Goal: Task Accomplishment & Management: Manage account settings

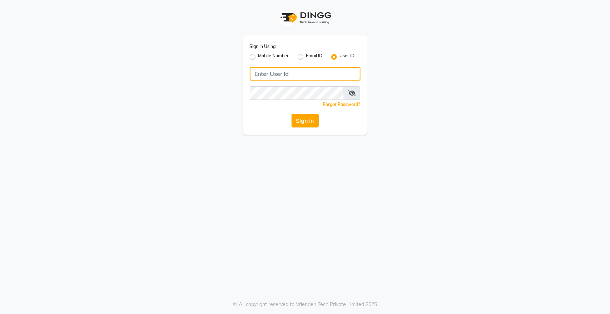
type input "hairempire"
click at [305, 122] on button "Sign In" at bounding box center [305, 121] width 27 height 14
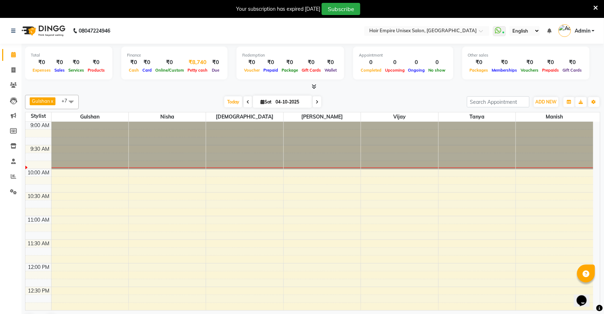
click at [194, 61] on div "₹8,740" at bounding box center [198, 62] width 24 height 8
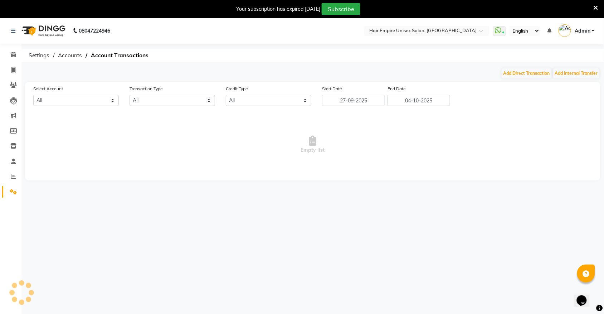
select select "3957"
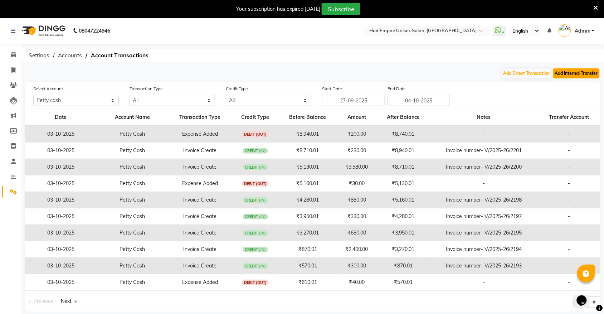
click at [564, 73] on button "Add Internal Transfer" at bounding box center [576, 73] width 46 height 10
select select "internal transfer"
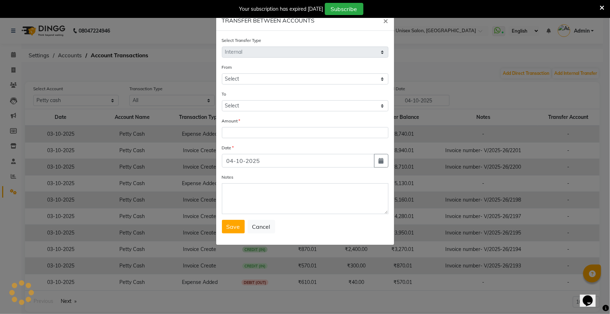
select select "3957"
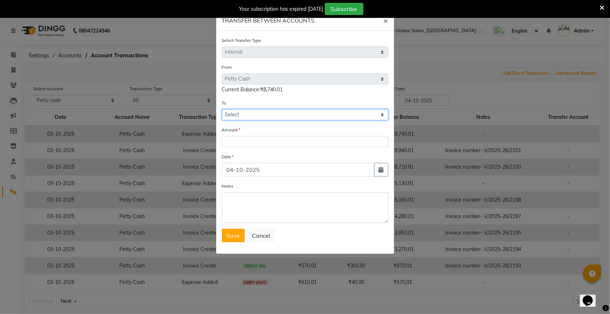
click at [296, 112] on select "Select [PERSON_NAME] Cash Cash At Home Gulshan Yes Bank [PERSON_NAME] Yes Bank" at bounding box center [305, 114] width 167 height 11
select select "3958"
click at [222, 109] on select "Select [PERSON_NAME] Cash Cash At Home Gulshan Yes Bank [PERSON_NAME] Yes Bank" at bounding box center [305, 114] width 167 height 11
click at [295, 142] on input "number" at bounding box center [305, 141] width 167 height 11
type input "7910"
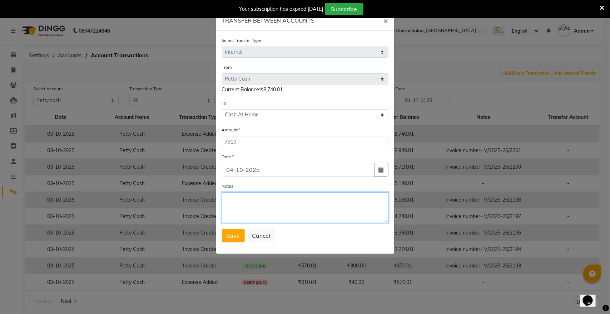
click at [263, 204] on textarea "Notes" at bounding box center [305, 207] width 167 height 31
type textarea "4"
type textarea "[DATE] cash tack to home"
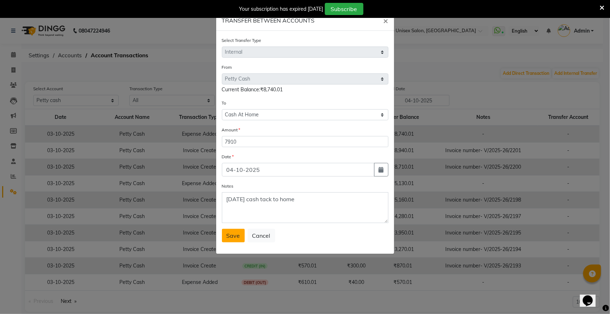
click at [233, 234] on span "Save" at bounding box center [234, 235] width 14 height 7
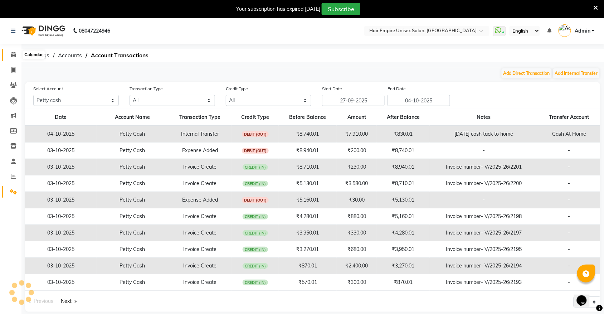
click at [15, 54] on span at bounding box center [13, 55] width 13 height 8
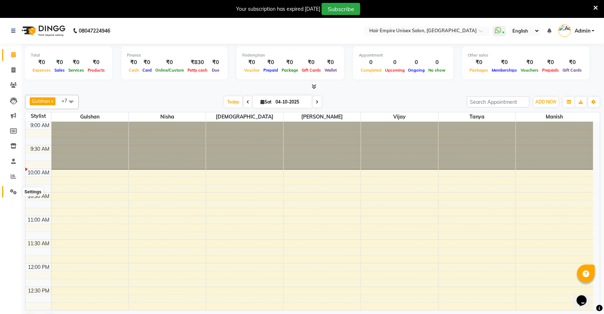
click at [15, 193] on icon at bounding box center [13, 191] width 7 height 5
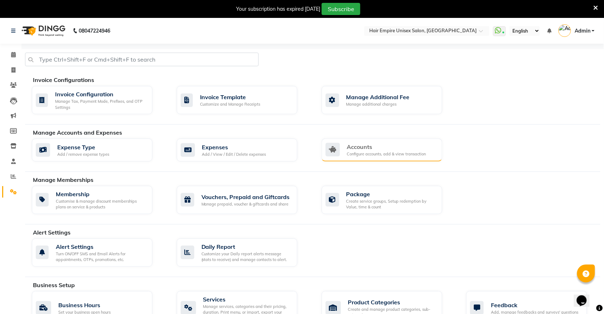
click at [379, 155] on div "Configure accounts, add & view transaction" at bounding box center [386, 154] width 79 height 6
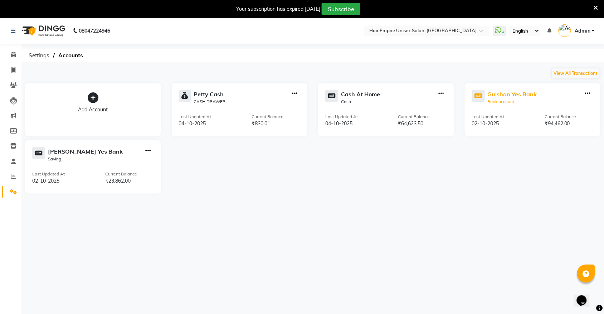
click at [505, 93] on div "Gulshan Yes Bank" at bounding box center [511, 94] width 49 height 9
select select "3997"
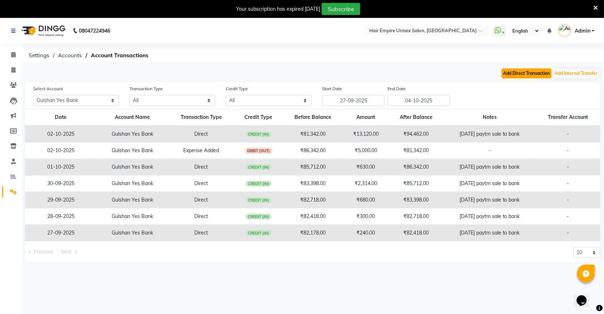
click at [528, 73] on button "Add Direct Transaction" at bounding box center [526, 73] width 50 height 10
select select "direct"
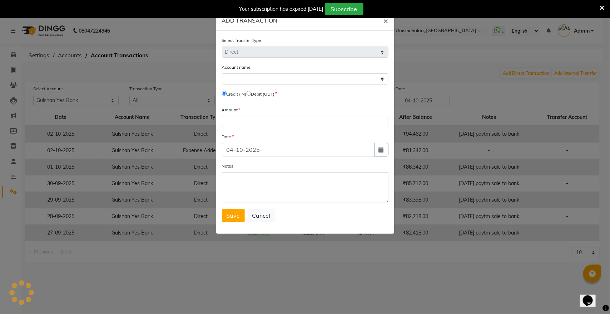
select select "3997"
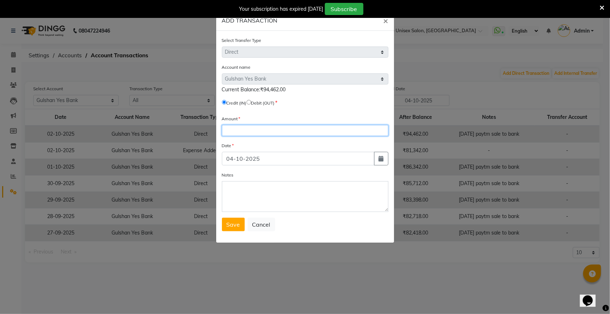
click at [240, 128] on input "number" at bounding box center [305, 130] width 167 height 11
type input "1240"
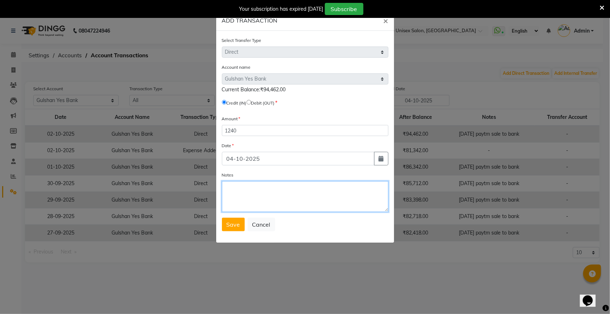
click at [234, 190] on textarea "Notes" at bounding box center [305, 196] width 167 height 31
type textarea "[DATE] paytm sale to bank"
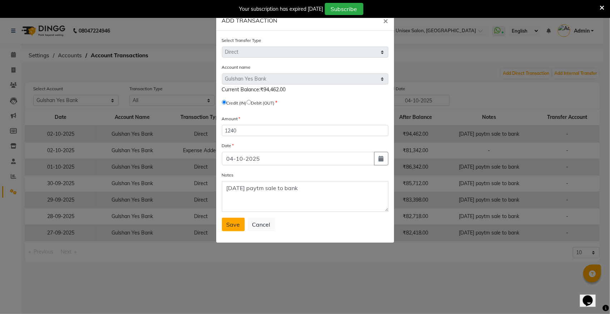
click at [230, 223] on span "Save" at bounding box center [234, 224] width 14 height 7
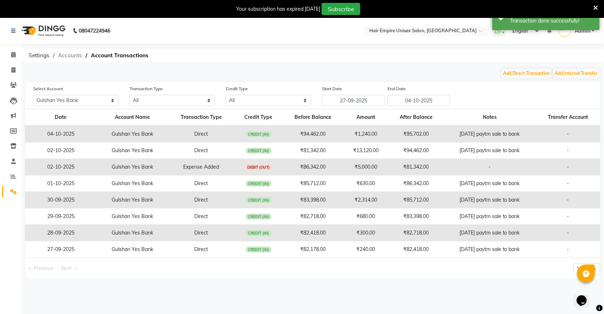
click at [67, 53] on span "Accounts" at bounding box center [69, 55] width 31 height 13
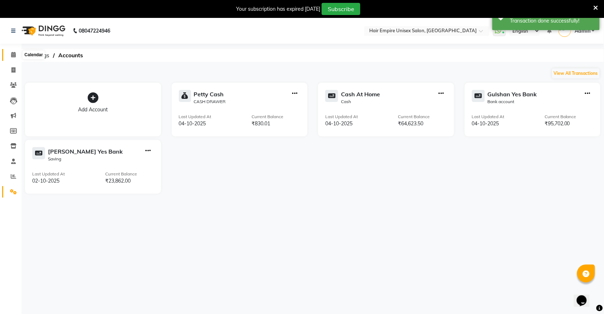
click at [13, 58] on span at bounding box center [13, 55] width 13 height 8
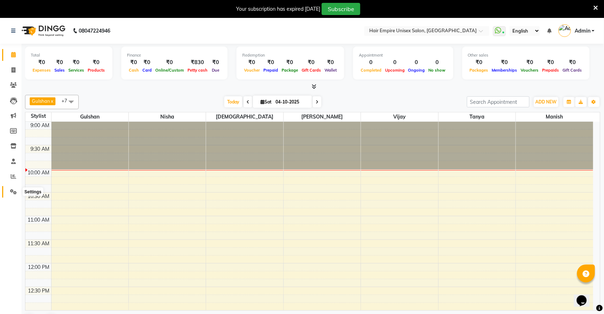
click at [14, 194] on span at bounding box center [13, 192] width 13 height 8
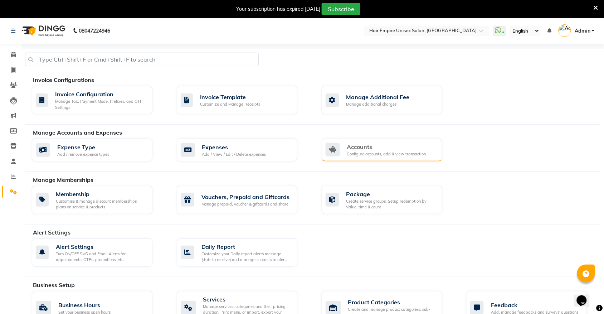
click at [362, 156] on div "Configure accounts, add & view transaction" at bounding box center [386, 154] width 79 height 6
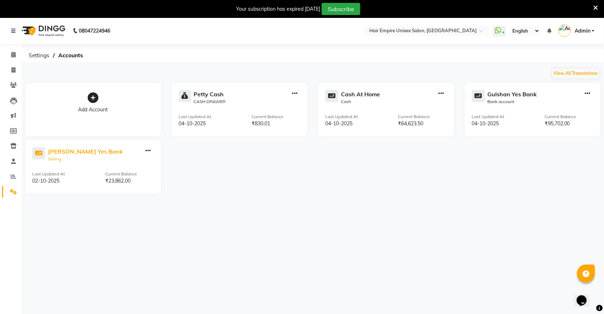
click at [85, 152] on div "[PERSON_NAME] Yes Bank" at bounding box center [85, 151] width 75 height 9
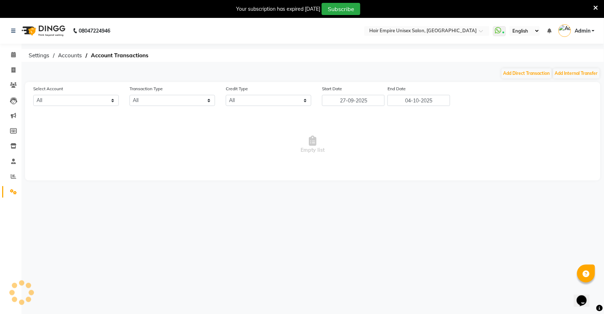
select select "6132"
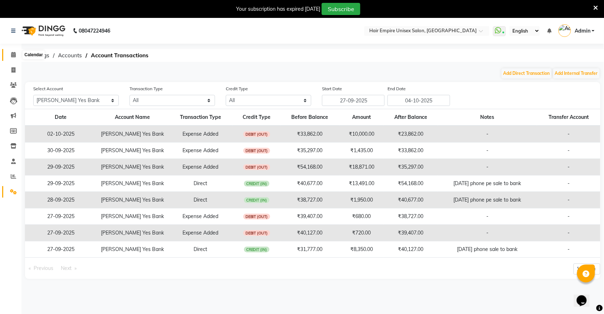
click at [11, 52] on icon at bounding box center [13, 54] width 5 height 5
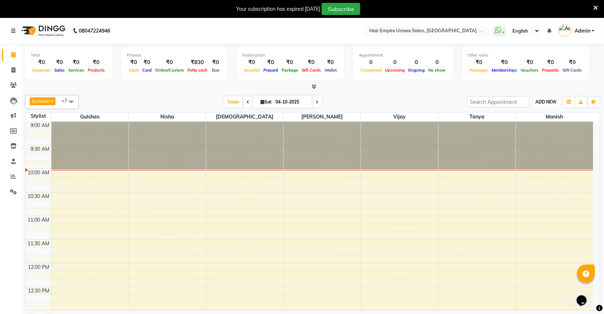
click at [540, 101] on span "ADD NEW" at bounding box center [545, 101] width 21 height 5
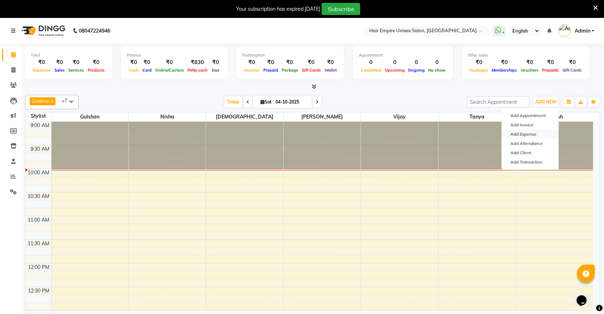
click at [534, 133] on link "Add Expense" at bounding box center [530, 133] width 57 height 9
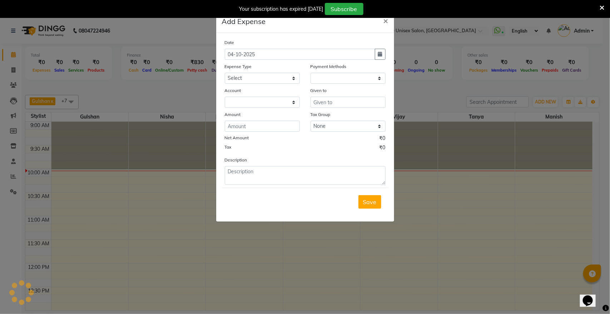
select select "1"
select select "3957"
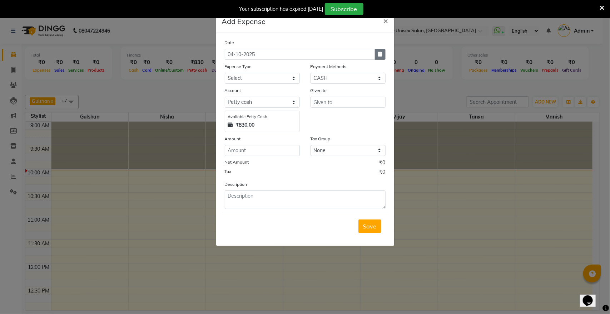
click at [383, 58] on button "button" at bounding box center [380, 54] width 11 height 11
select select "10"
select select "2025"
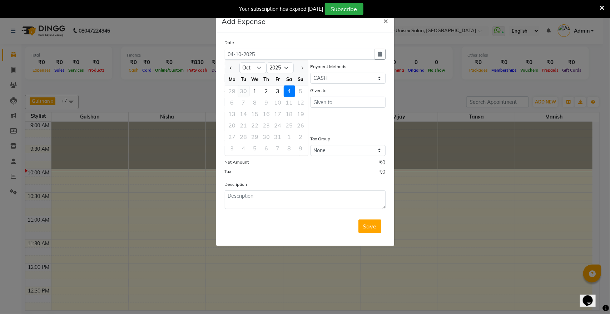
click at [246, 90] on div "30" at bounding box center [243, 90] width 11 height 11
type input "30-09-2025"
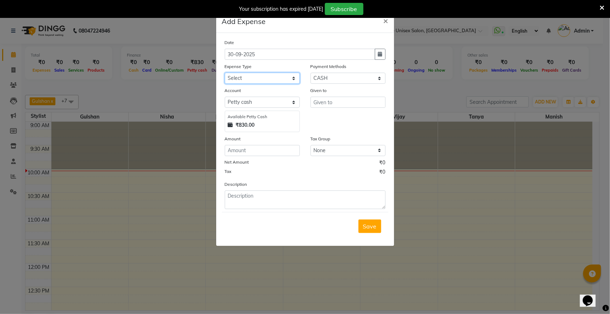
click at [257, 76] on select "Select Advance Salary Bank charges Cash transfer to bank donation Electricity B…" at bounding box center [262, 78] width 75 height 11
select select "8829"
click at [225, 73] on select "Select Advance Salary Bank charges Cash transfer to bank donation Electricity B…" at bounding box center [262, 78] width 75 height 11
click at [336, 73] on select "Select PayTM CASH PhonePe Wallet" at bounding box center [348, 78] width 75 height 11
select select "7"
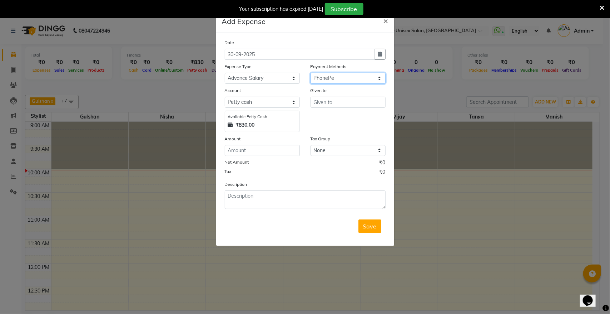
click at [311, 73] on select "Select PayTM CASH PhonePe Wallet" at bounding box center [348, 78] width 75 height 11
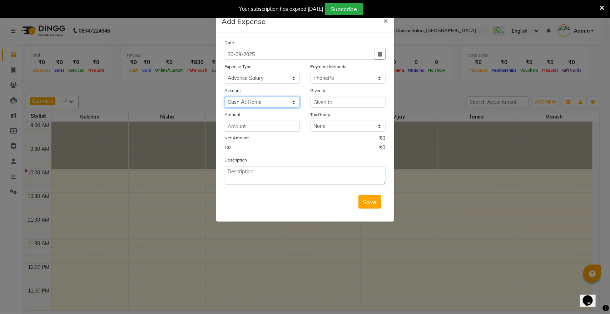
click at [226, 102] on select "Select Cash At Home Gulshan Yes Bank [PERSON_NAME] Yes Bank" at bounding box center [262, 102] width 75 height 11
select select "6132"
click at [225, 97] on select "Select Cash At Home Gulshan Yes Bank [PERSON_NAME] Yes Bank" at bounding box center [262, 102] width 75 height 11
click at [358, 100] on input "text" at bounding box center [348, 102] width 75 height 11
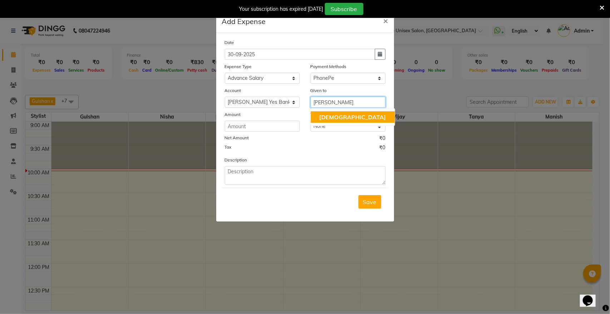
click at [342, 117] on button "[DEMOGRAPHIC_DATA]" at bounding box center [353, 116] width 84 height 11
type input "[DEMOGRAPHIC_DATA]"
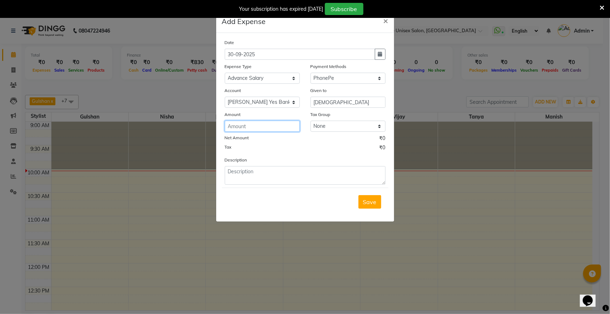
click at [283, 124] on input "number" at bounding box center [262, 126] width 75 height 11
type input "14500"
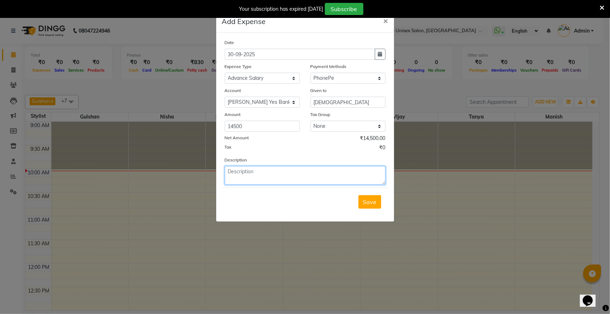
click at [239, 179] on textarea at bounding box center [305, 175] width 161 height 19
type textarea "[PERSON_NAME] sep salary adv 14500"
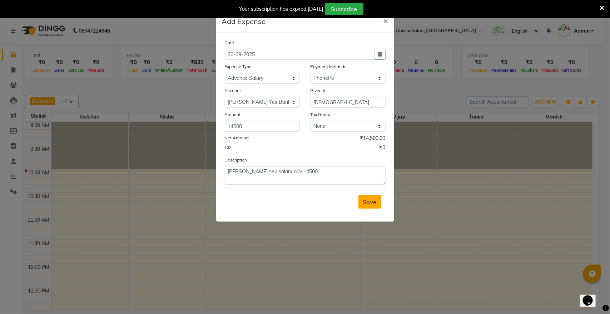
click at [378, 202] on button "Save" at bounding box center [370, 202] width 23 height 14
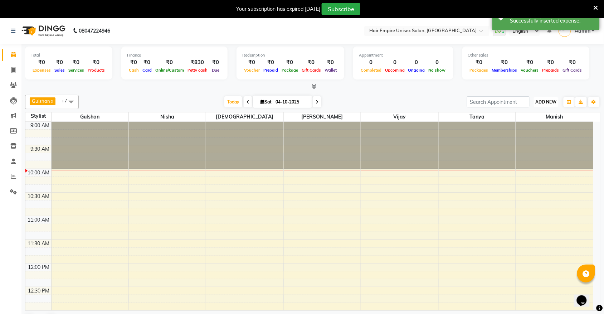
click at [553, 104] on span "ADD NEW" at bounding box center [545, 101] width 21 height 5
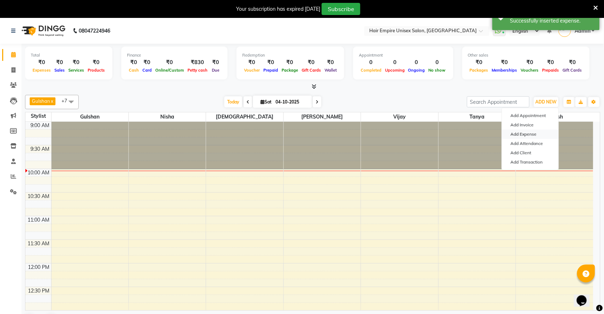
click at [516, 133] on link "Add Expense" at bounding box center [530, 133] width 57 height 9
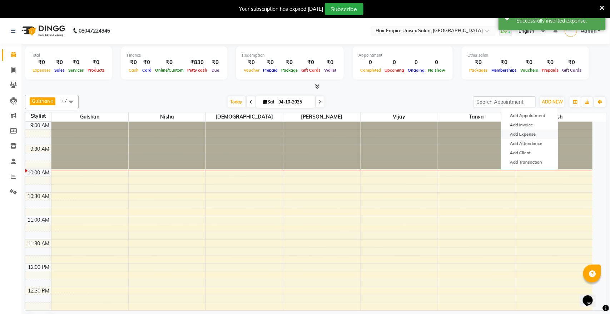
select select "1"
select select "3957"
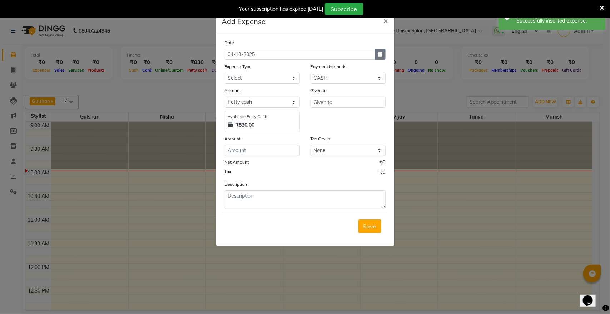
click at [376, 55] on button "button" at bounding box center [380, 54] width 11 height 11
select select "10"
select select "2025"
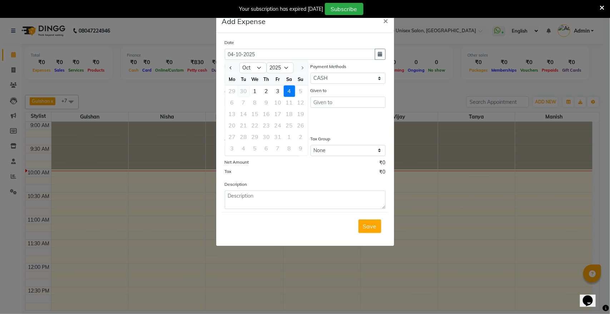
click at [242, 90] on div "30" at bounding box center [243, 90] width 11 height 11
type input "30-09-2025"
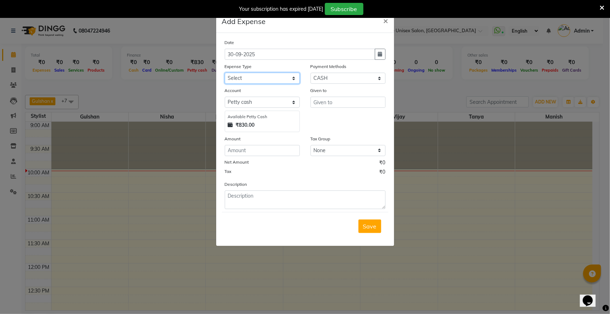
click at [267, 76] on select "Select Advance Salary Bank charges Cash transfer to bank donation Electricity B…" at bounding box center [262, 78] width 75 height 11
select select "11799"
click at [225, 73] on select "Select Advance Salary Bank charges Cash transfer to bank donation Electricity B…" at bounding box center [262, 78] width 75 height 11
click at [367, 78] on select "Select PayTM CASH PhonePe Wallet" at bounding box center [348, 78] width 75 height 11
select select "7"
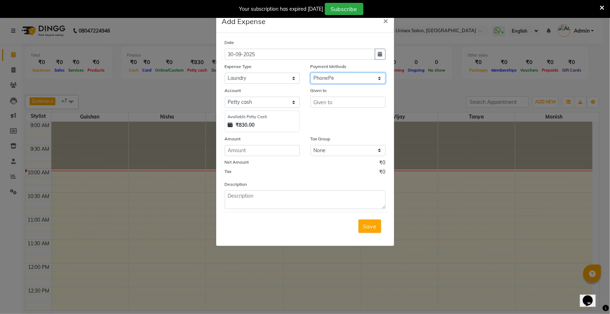
click at [311, 73] on select "Select PayTM CASH PhonePe Wallet" at bounding box center [348, 78] width 75 height 11
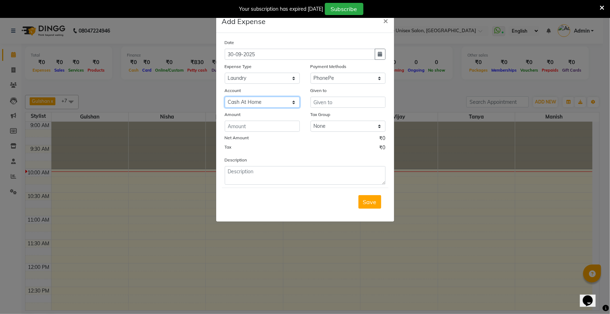
click at [241, 101] on select "Select Cash At Home Gulshan Yes Bank [PERSON_NAME] Yes Bank" at bounding box center [262, 102] width 75 height 11
select select "6132"
click at [225, 97] on select "Select Cash At Home Gulshan Yes Bank [PERSON_NAME] Yes Bank" at bounding box center [262, 102] width 75 height 11
click at [358, 98] on input "text" at bounding box center [348, 102] width 75 height 11
type input "laundry sep bill"
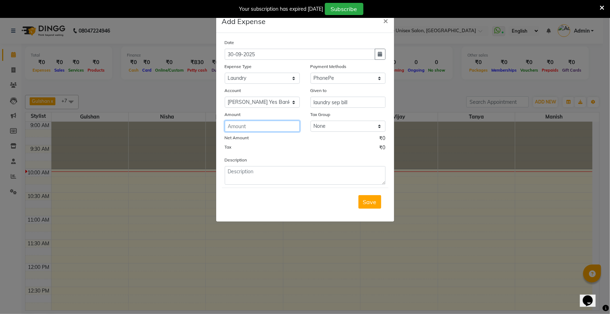
click at [290, 123] on input "number" at bounding box center [262, 126] width 75 height 11
type input "1395"
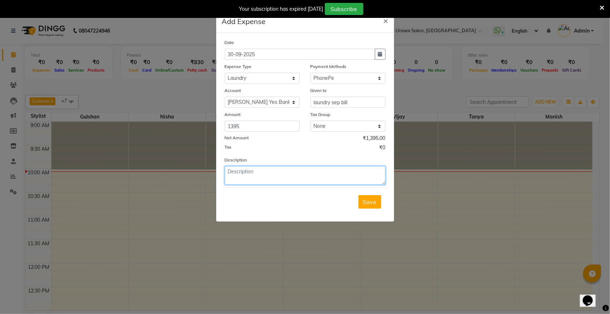
click at [255, 173] on textarea at bounding box center [305, 175] width 161 height 19
type textarea "laundry sep bill"
click at [369, 200] on span "Save" at bounding box center [370, 201] width 14 height 7
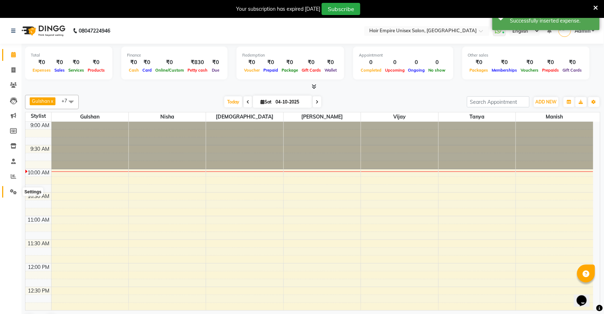
click at [10, 190] on icon at bounding box center [13, 191] width 7 height 5
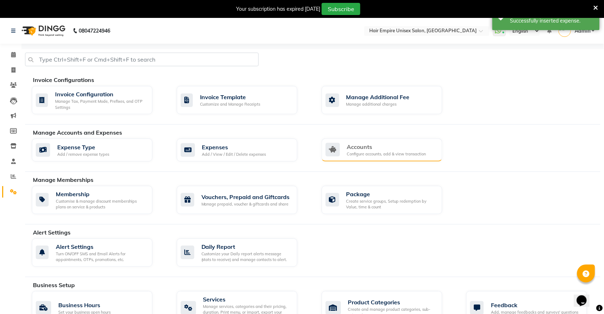
click at [349, 151] on div "Configure accounts, add & view transaction" at bounding box center [386, 154] width 79 height 6
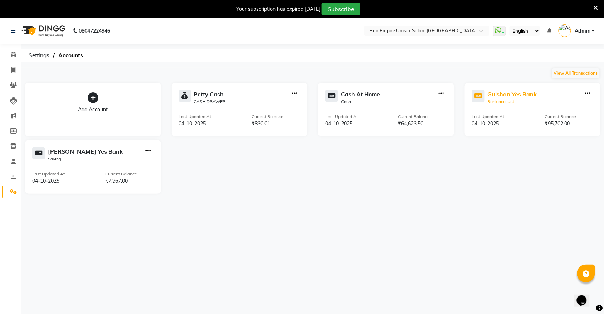
click at [504, 94] on div "Gulshan Yes Bank" at bounding box center [511, 94] width 49 height 9
select select "3997"
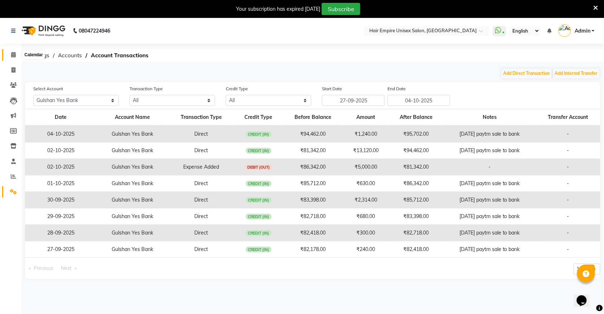
click at [11, 54] on icon at bounding box center [13, 54] width 5 height 5
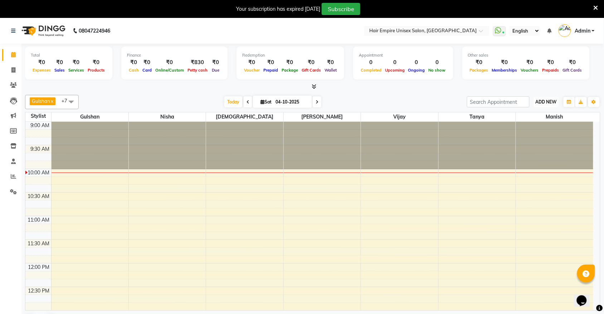
click at [551, 104] on span "ADD NEW" at bounding box center [545, 101] width 21 height 5
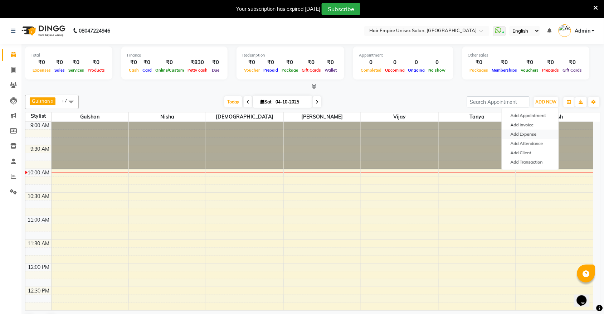
click at [532, 134] on link "Add Expense" at bounding box center [530, 133] width 57 height 9
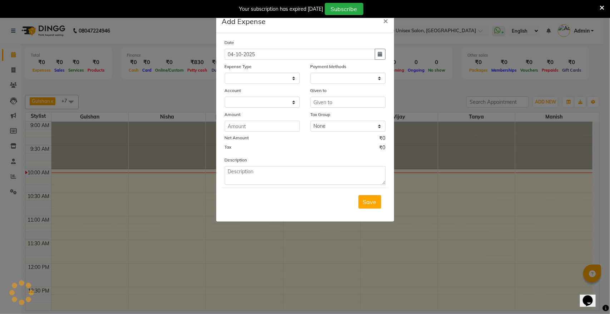
select select "1"
select select "3957"
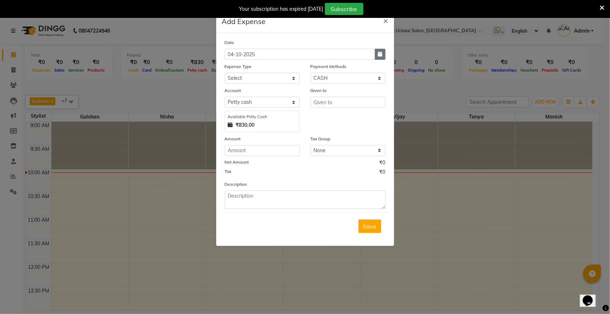
click at [378, 55] on icon "button" at bounding box center [380, 53] width 4 height 5
select select "10"
select select "2025"
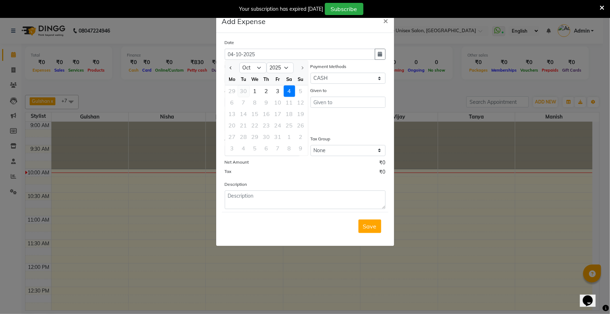
click at [244, 90] on div "30" at bounding box center [243, 90] width 11 height 11
type input "30-09-2025"
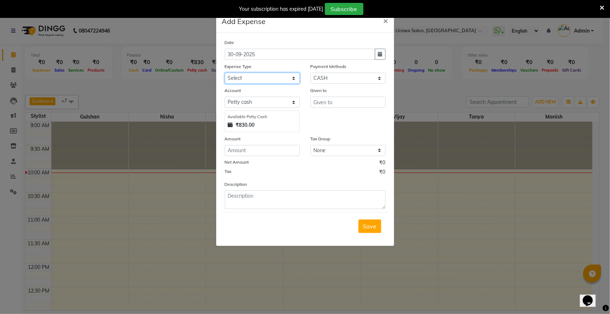
click at [259, 78] on select "Select Advance Salary Bank charges Cash transfer to bank donation Electricity B…" at bounding box center [262, 78] width 75 height 11
select select "8814"
click at [225, 73] on select "Select Advance Salary Bank charges Cash transfer to bank donation Electricity B…" at bounding box center [262, 78] width 75 height 11
click at [340, 78] on select "Select PayTM CASH PhonePe Wallet" at bounding box center [348, 78] width 75 height 11
select select "6"
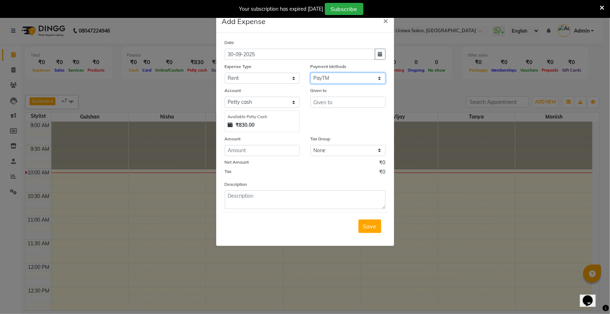
click at [311, 73] on select "Select PayTM CASH PhonePe Wallet" at bounding box center [348, 78] width 75 height 11
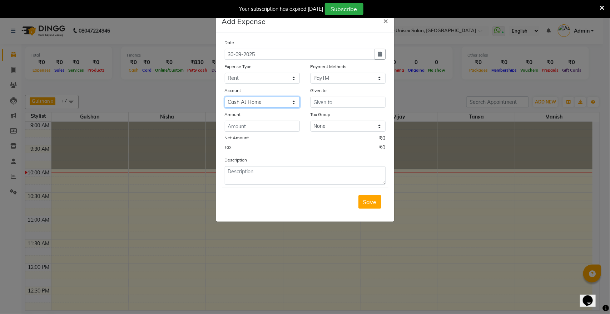
click at [252, 105] on select "Select Cash At Home Gulshan Yes Bank [PERSON_NAME] Yes Bank" at bounding box center [262, 102] width 75 height 11
select select "3997"
click at [225, 97] on select "Select Cash At Home Gulshan Yes Bank [PERSON_NAME] Yes Bank" at bounding box center [262, 102] width 75 height 11
click at [364, 105] on input "text" at bounding box center [348, 102] width 75 height 11
type input "oct sho rent"
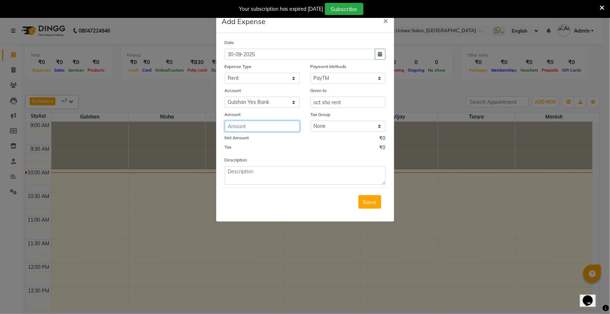
click at [285, 127] on input "number" at bounding box center [262, 126] width 75 height 11
type input "44500"
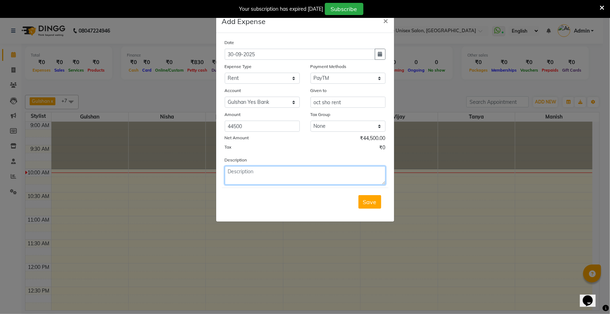
click at [260, 174] on textarea at bounding box center [305, 175] width 161 height 19
type textarea "oct shop rent"
click at [363, 199] on span "Save" at bounding box center [370, 201] width 14 height 7
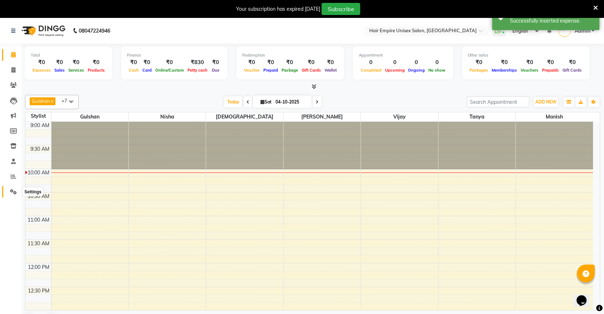
click at [14, 192] on icon at bounding box center [13, 191] width 7 height 5
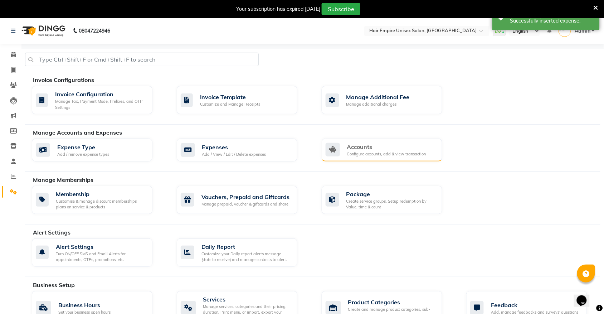
click at [360, 151] on div "Accounts" at bounding box center [386, 146] width 79 height 9
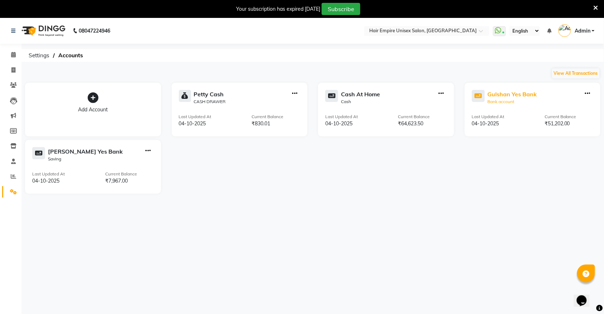
click at [526, 94] on div "Gulshan Yes Bank" at bounding box center [511, 94] width 49 height 9
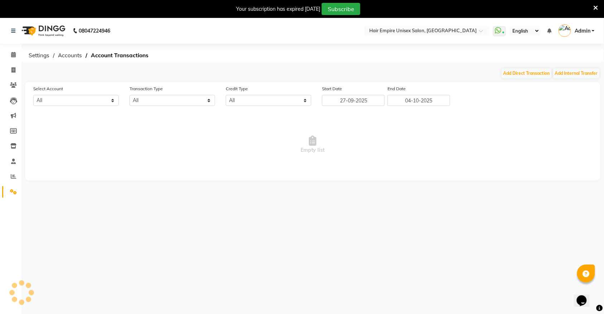
select select "3997"
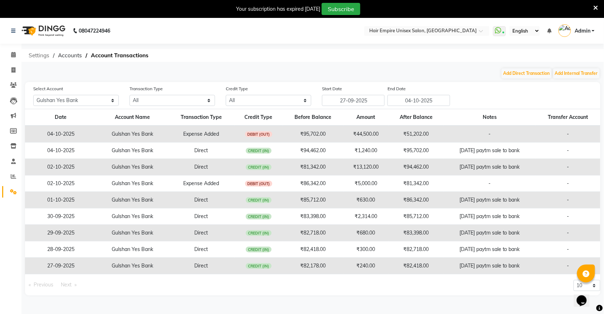
click at [42, 56] on span "Settings" at bounding box center [39, 55] width 28 height 13
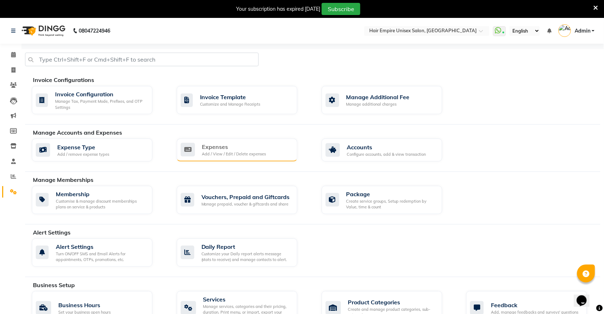
click at [259, 145] on div "Expenses" at bounding box center [234, 146] width 64 height 9
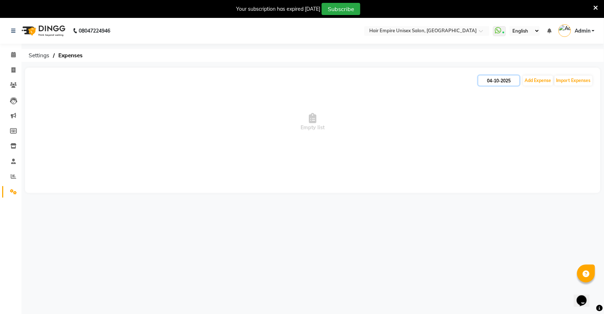
click at [498, 83] on input "04-10-2025" at bounding box center [498, 80] width 41 height 10
select select "10"
select select "2025"
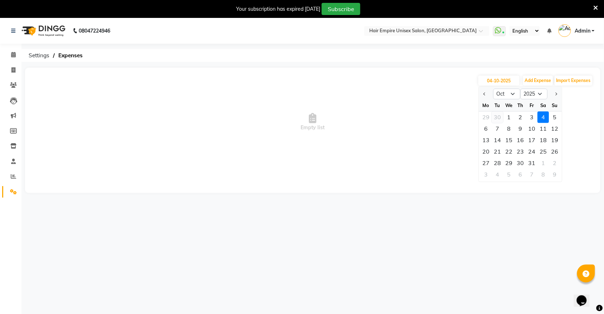
click at [496, 115] on div "30" at bounding box center [497, 117] width 11 height 11
type input "30-09-2025"
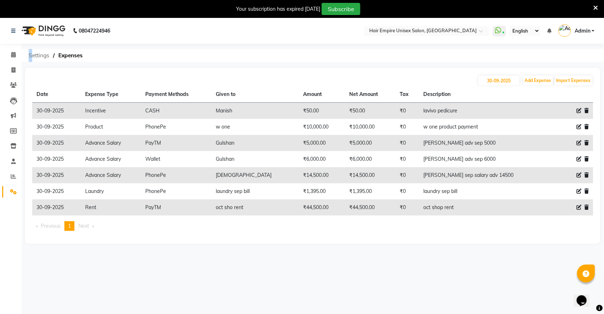
click at [31, 54] on span "Settings" at bounding box center [39, 55] width 28 height 13
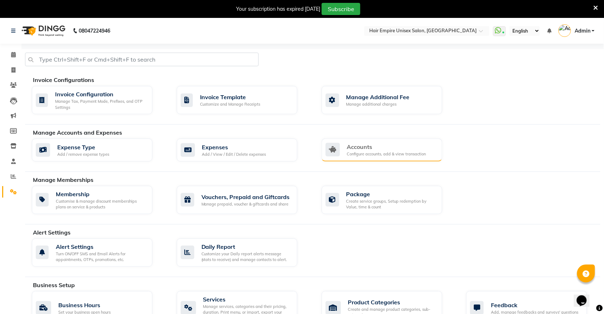
click at [384, 141] on div "Accounts Configure accounts, add & view transaction" at bounding box center [381, 149] width 121 height 23
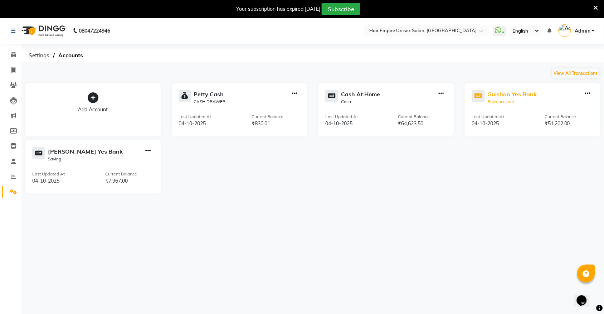
click at [502, 100] on div "Bank account" at bounding box center [511, 101] width 49 height 6
select select "3997"
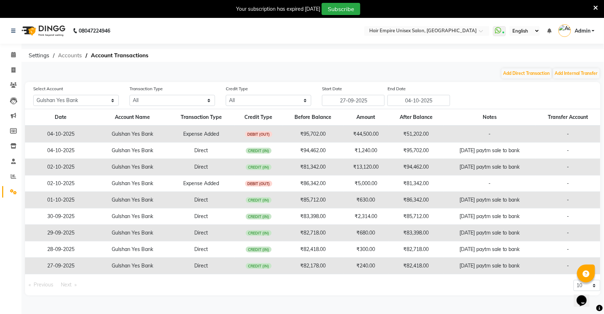
click at [77, 54] on span "Accounts" at bounding box center [69, 55] width 31 height 13
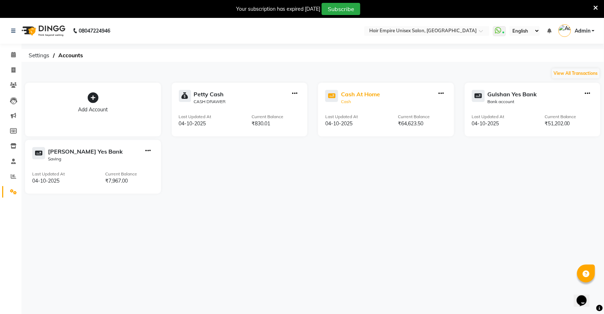
click at [353, 92] on div "Cash At Home" at bounding box center [360, 94] width 39 height 9
select select "3958"
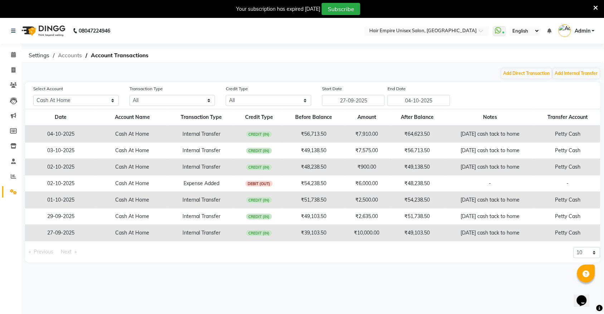
click at [75, 52] on span "Accounts" at bounding box center [69, 55] width 31 height 13
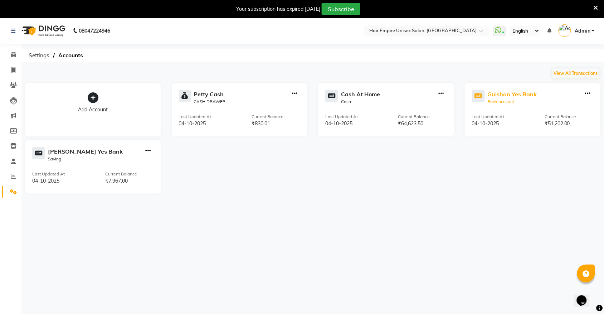
click at [495, 93] on div "Gulshan Yes Bank" at bounding box center [511, 94] width 49 height 9
select select "3997"
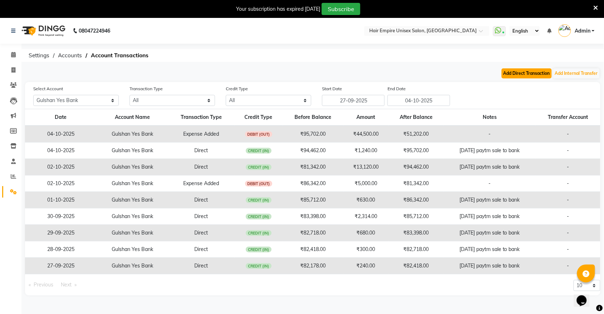
click at [533, 75] on button "Add Direct Transaction" at bounding box center [526, 73] width 50 height 10
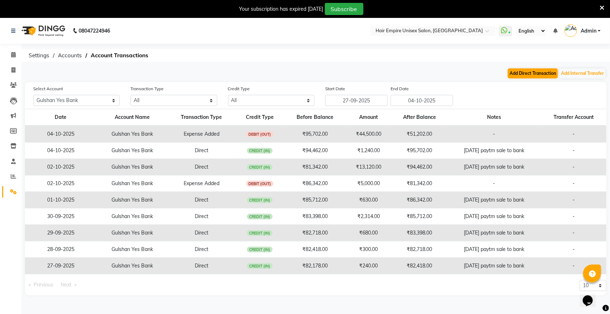
select select "direct"
select select "3997"
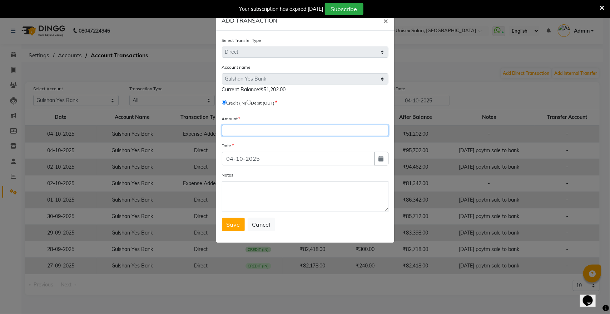
click at [270, 127] on input "number" at bounding box center [305, 130] width 167 height 11
type input "2799"
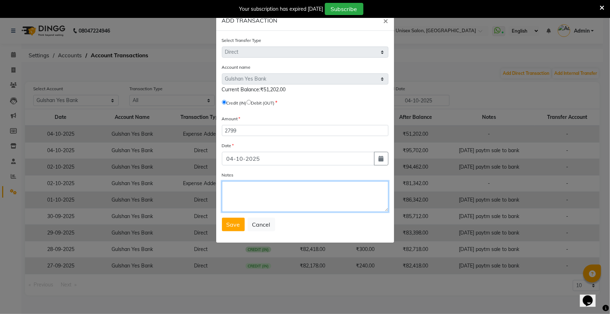
click at [225, 194] on textarea "Notes" at bounding box center [305, 196] width 167 height 31
type textarea "[DATE] paytm sale to bank"
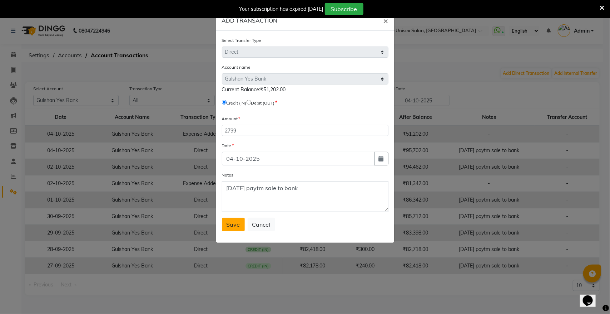
click at [222, 221] on button "Save" at bounding box center [233, 224] width 23 height 14
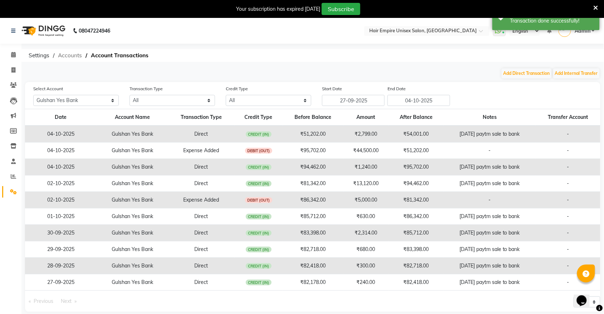
click at [67, 55] on span "Accounts" at bounding box center [69, 55] width 31 height 13
